Goal: Information Seeking & Learning: Learn about a topic

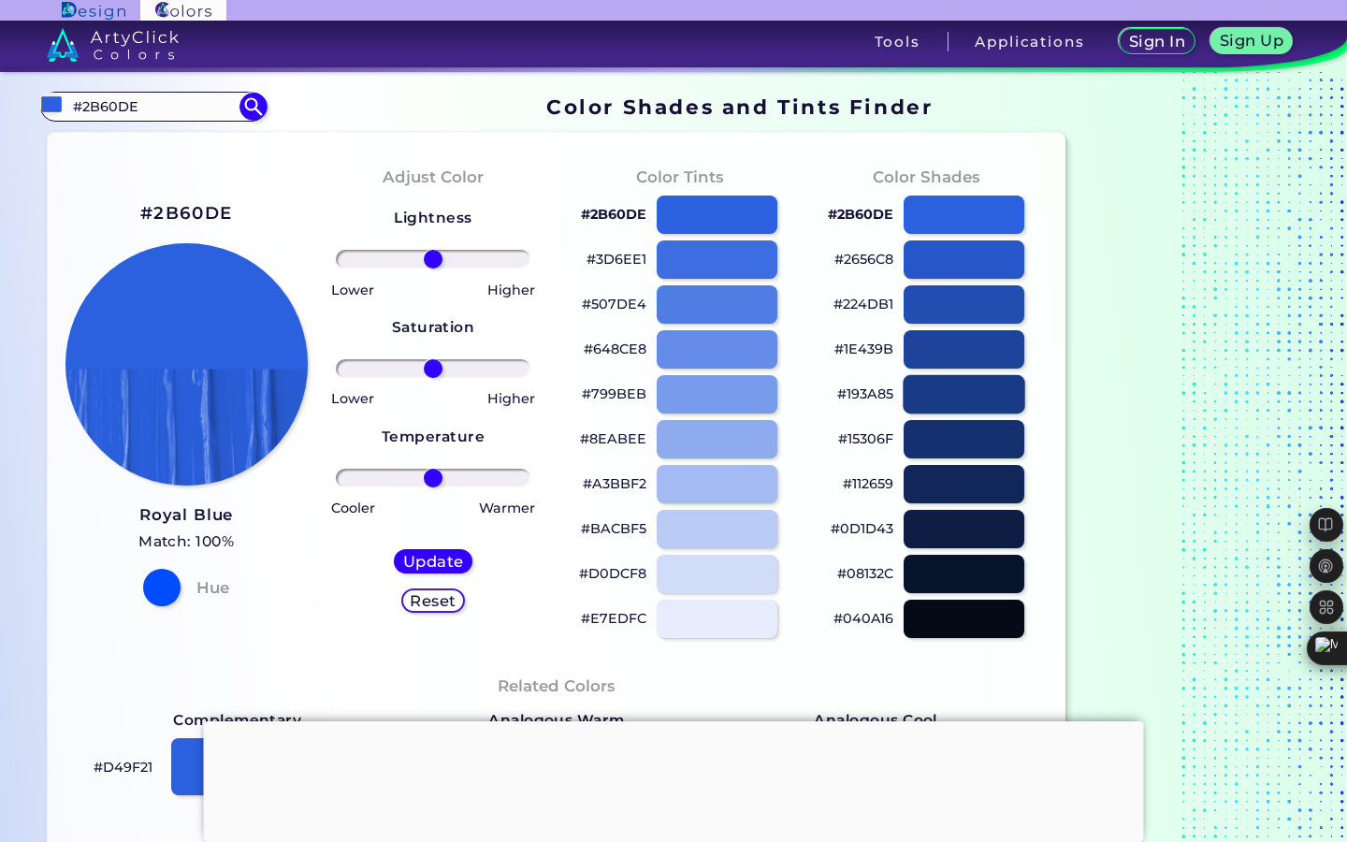
click at [975, 396] on div at bounding box center [964, 394] width 122 height 38
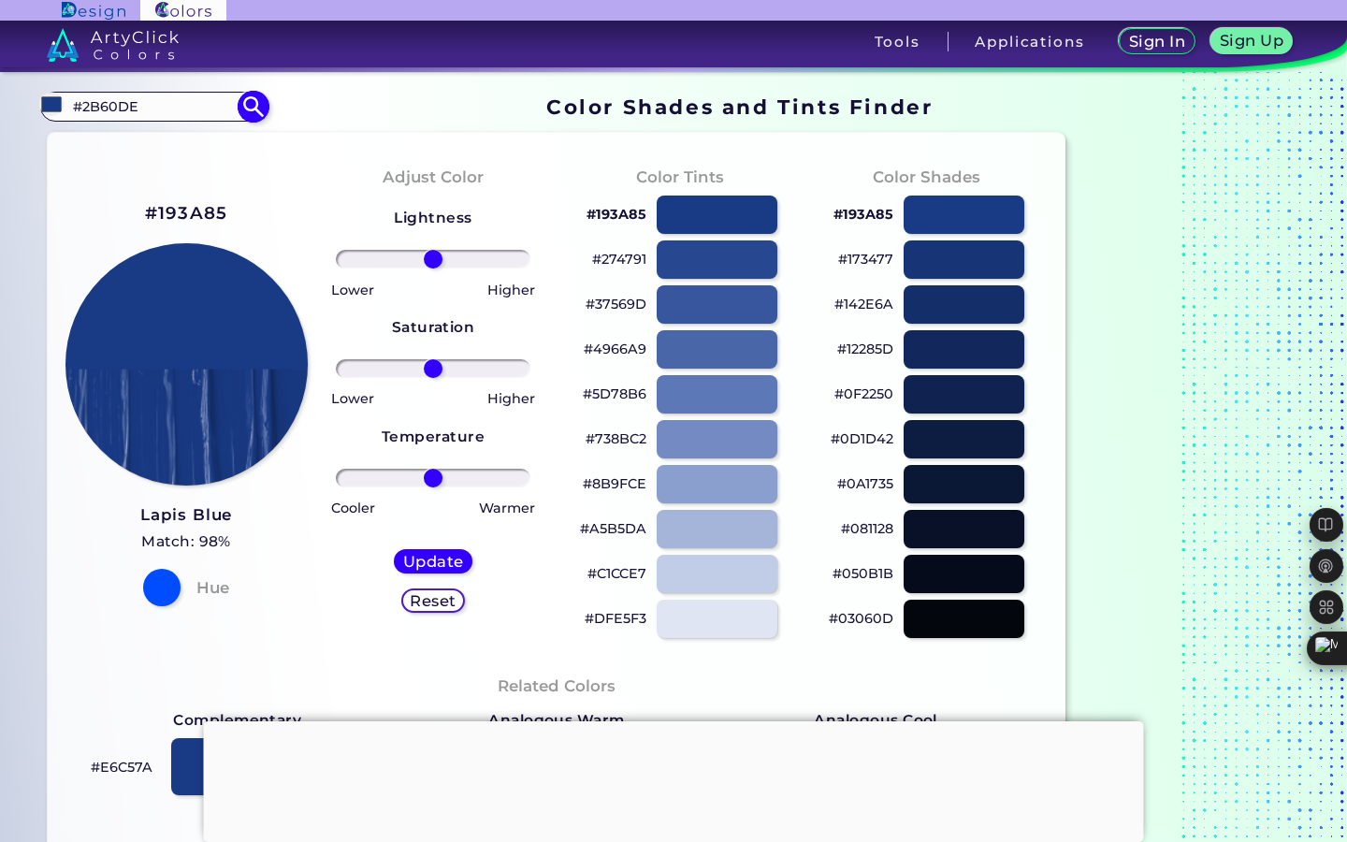
click at [142, 99] on input "#2B60DE" at bounding box center [153, 106] width 174 height 25
type input "#2b60de"
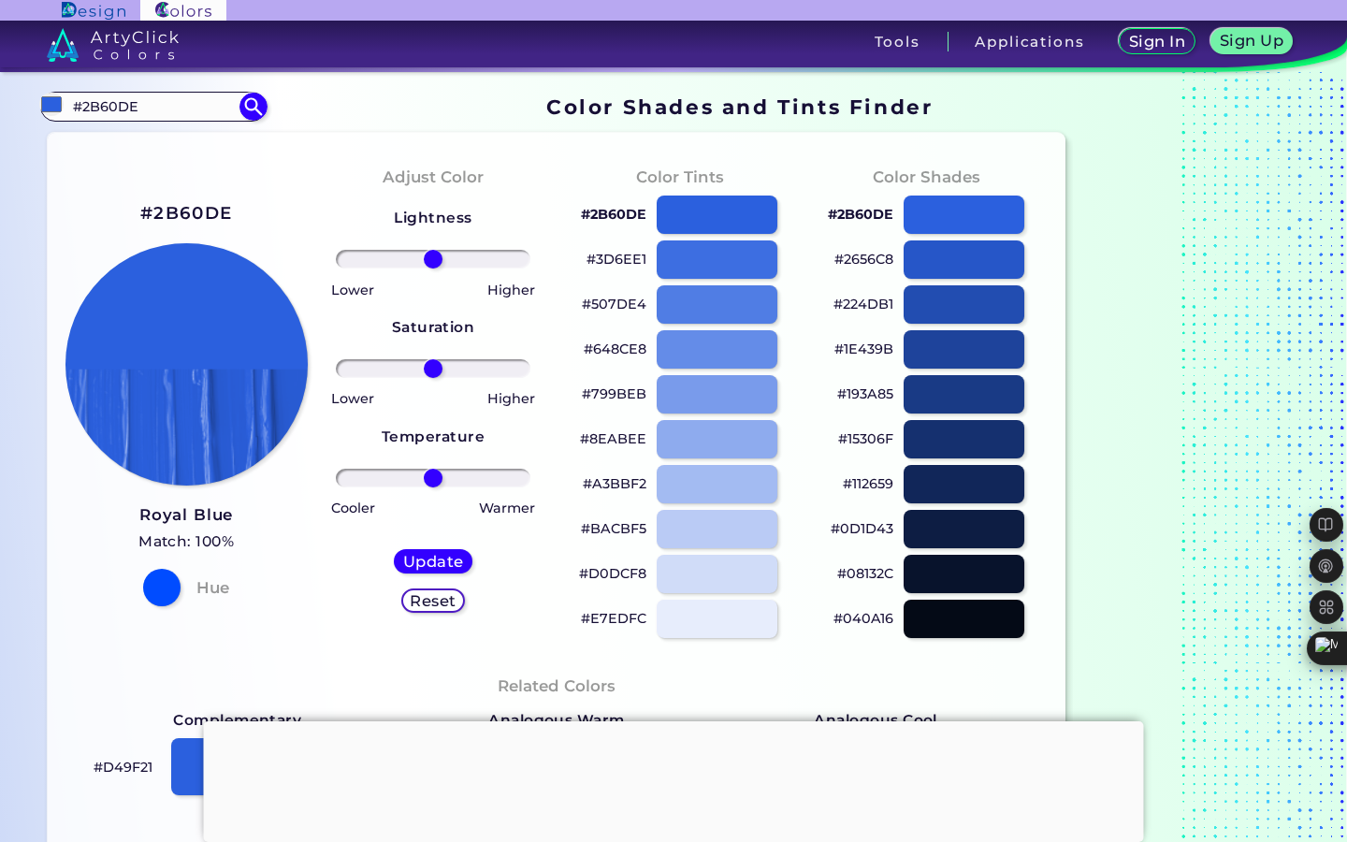
click at [869, 438] on p "#15306F" at bounding box center [865, 438] width 55 height 22
click at [864, 353] on p "#1E439B" at bounding box center [863, 349] width 59 height 22
drag, startPoint x: 820, startPoint y: 523, endPoint x: 889, endPoint y: 524, distance: 69.2
type textarea "#0D1D43"
click at [889, 524] on div "#0D1D43" at bounding box center [926, 529] width 217 height 45
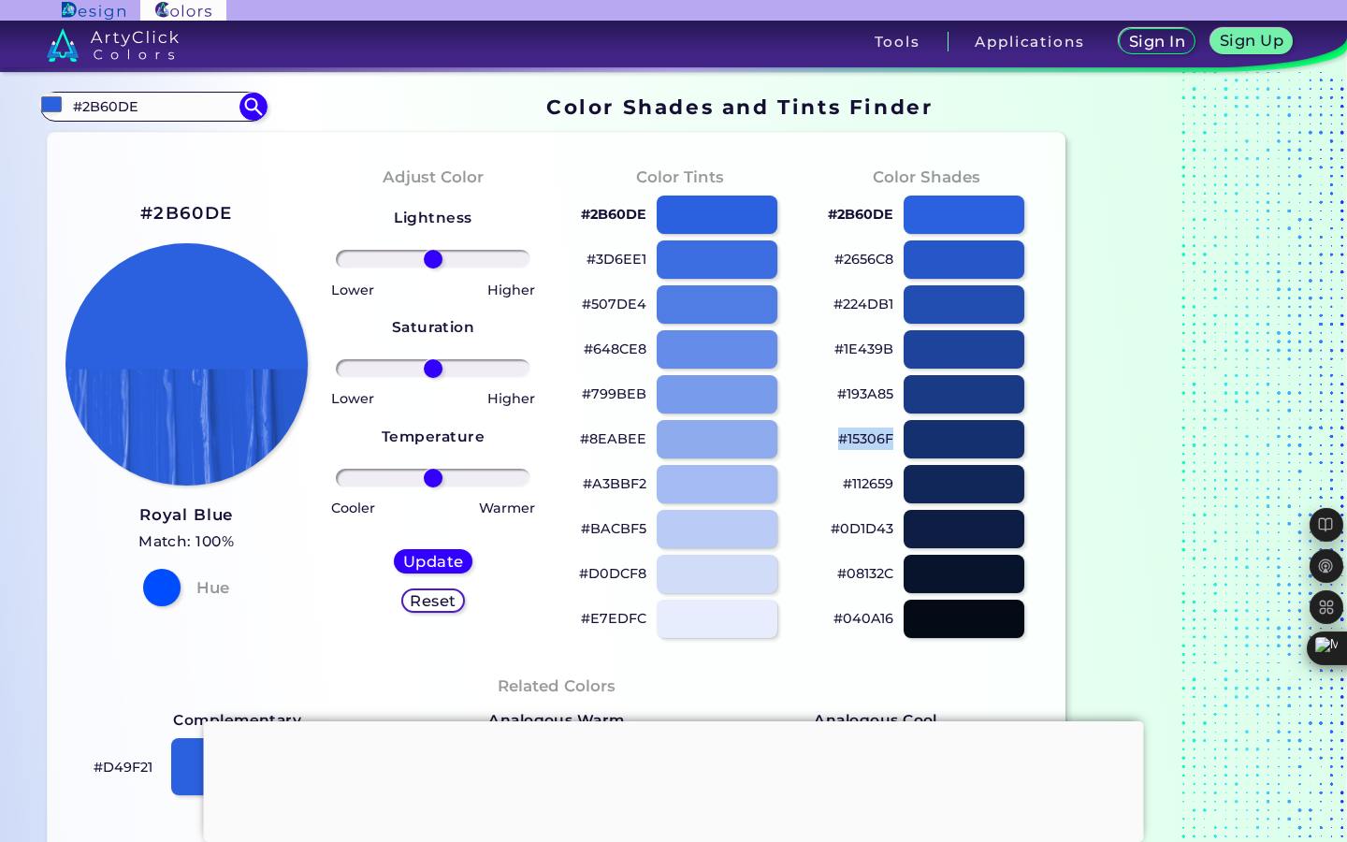
drag, startPoint x: 831, startPoint y: 438, endPoint x: 892, endPoint y: 444, distance: 61.1
click at [892, 444] on div "#15306F" at bounding box center [926, 439] width 217 height 45
copy p "#15306F"
drag, startPoint x: 836, startPoint y: 396, endPoint x: 896, endPoint y: 388, distance: 60.4
click at [896, 388] on div "#193A85" at bounding box center [926, 394] width 217 height 45
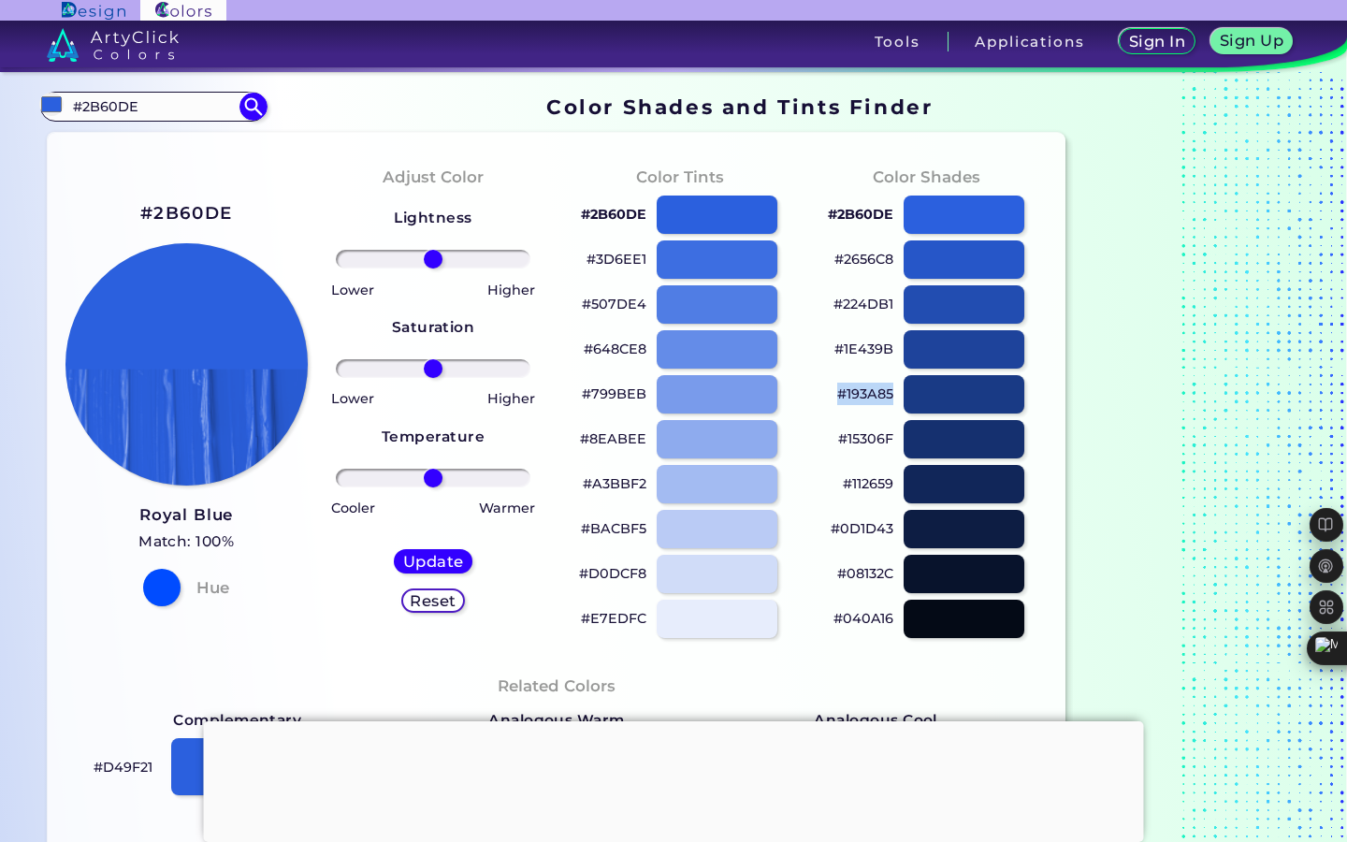
copy p "#193A85"
drag, startPoint x: 827, startPoint y: 437, endPoint x: 890, endPoint y: 440, distance: 63.7
click at [890, 440] on div "#15306F" at bounding box center [926, 439] width 217 height 45
copy p "#15306F"
drag, startPoint x: 843, startPoint y: 483, endPoint x: 902, endPoint y: 487, distance: 60.0
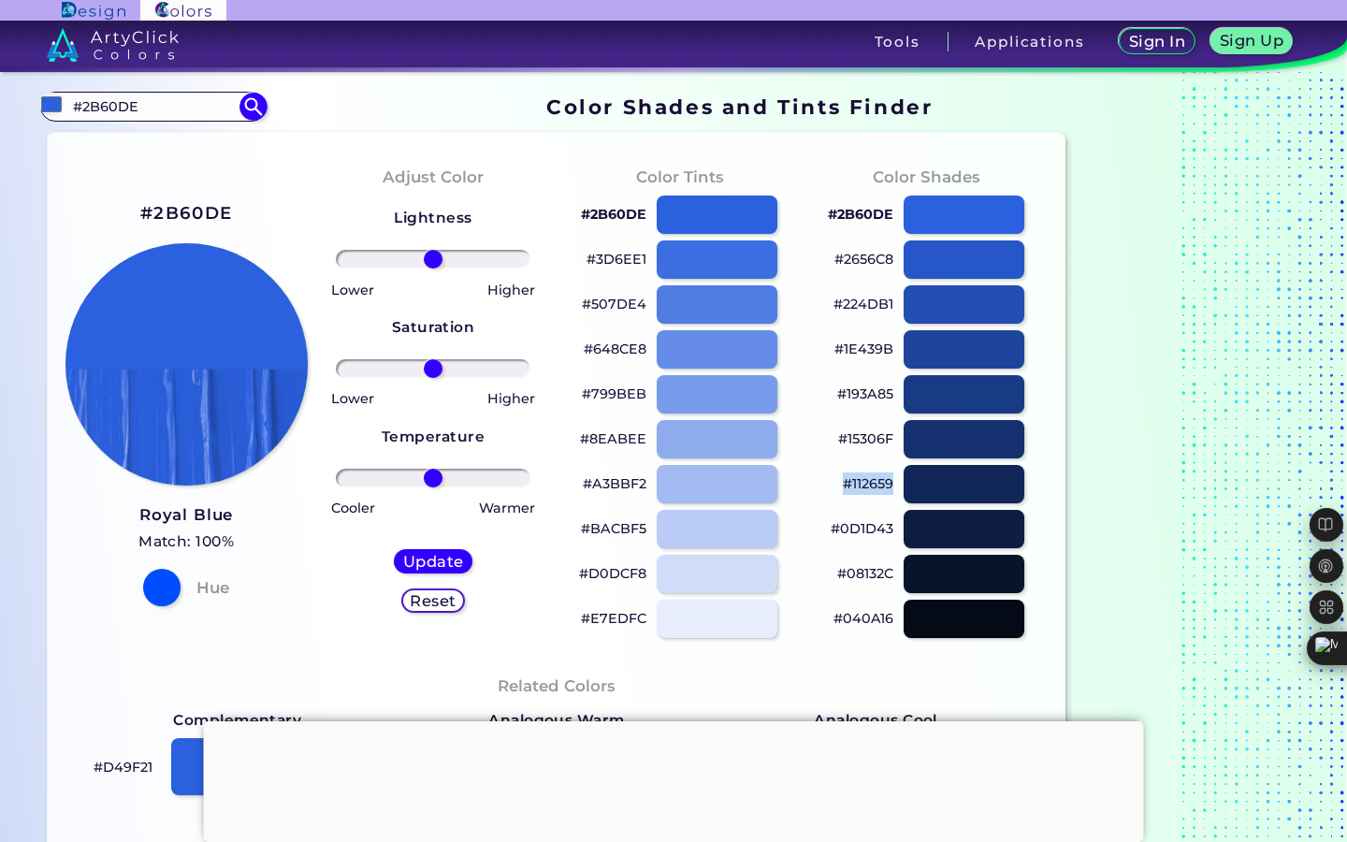
click at [902, 487] on div "#112659" at bounding box center [926, 484] width 217 height 45
copy div "#112659"
click at [162, 118] on input "#2B60DE" at bounding box center [153, 106] width 174 height 25
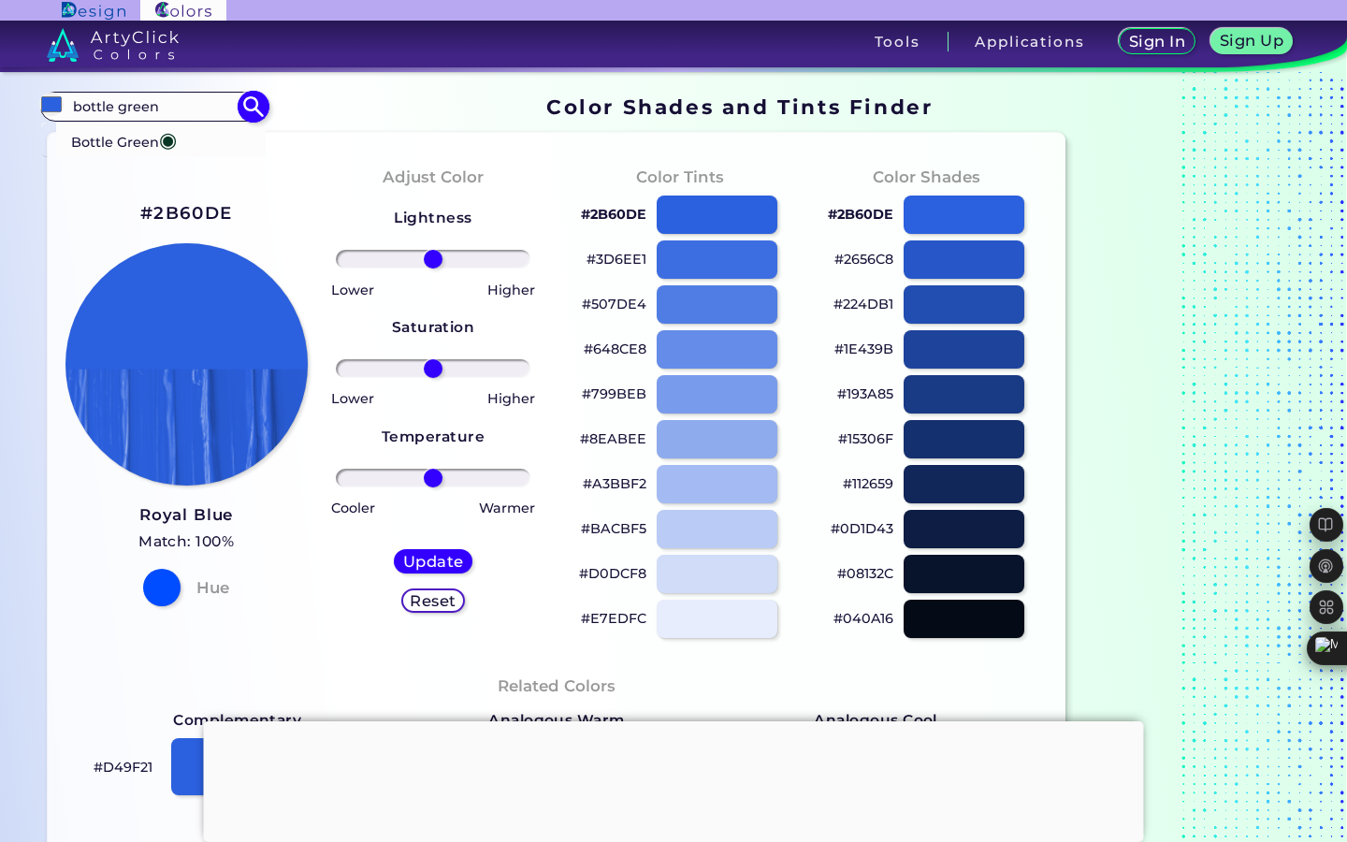
type input "bottle green"
click at [253, 108] on img at bounding box center [254, 107] width 33 height 33
click at [191, 106] on input "bottle green" at bounding box center [153, 106] width 174 height 25
type input "#000000"
click at [151, 40] on img at bounding box center [113, 45] width 132 height 34
